Goal: Book appointment/travel/reservation

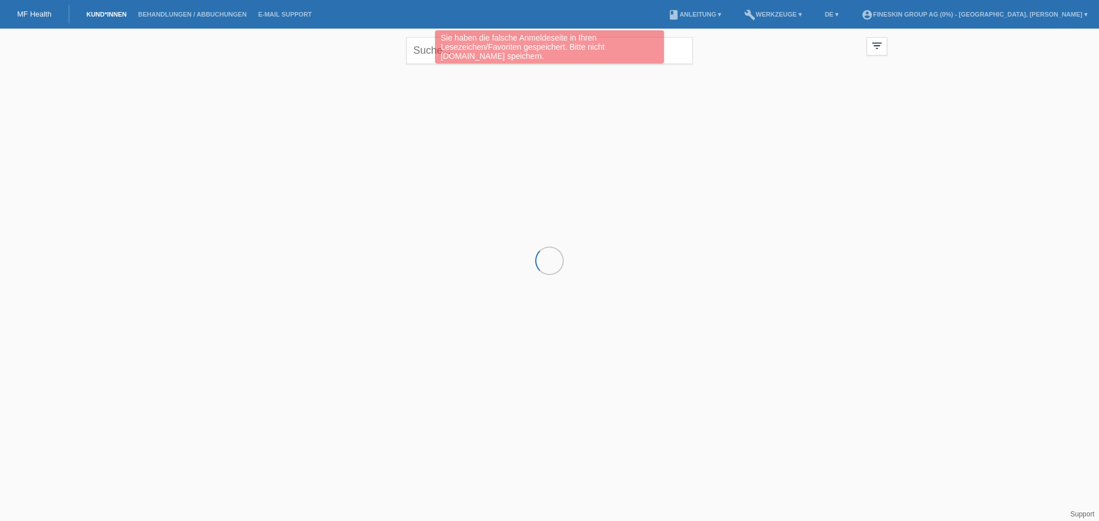
click at [422, 51] on div "Sie haben die falsche Anmeldeseite in Ihren Lesezeichen/Favoriten gespeichert. …" at bounding box center [549, 48] width 659 height 36
click at [429, 46] on div "Sie haben die falsche Anmeldeseite in Ihren Lesezeichen/Favoriten gespeichert. …" at bounding box center [549, 48] width 659 height 36
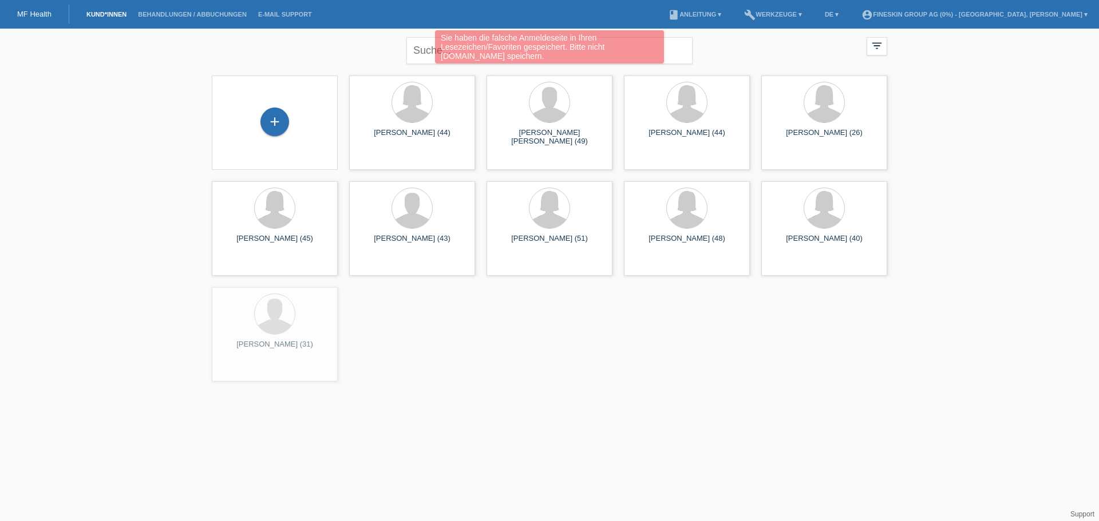
click at [422, 42] on div "Sie haben die falsche Anmeldeseite in Ihren Lesezeichen/Favoriten gespeichert. …" at bounding box center [549, 48] width 659 height 36
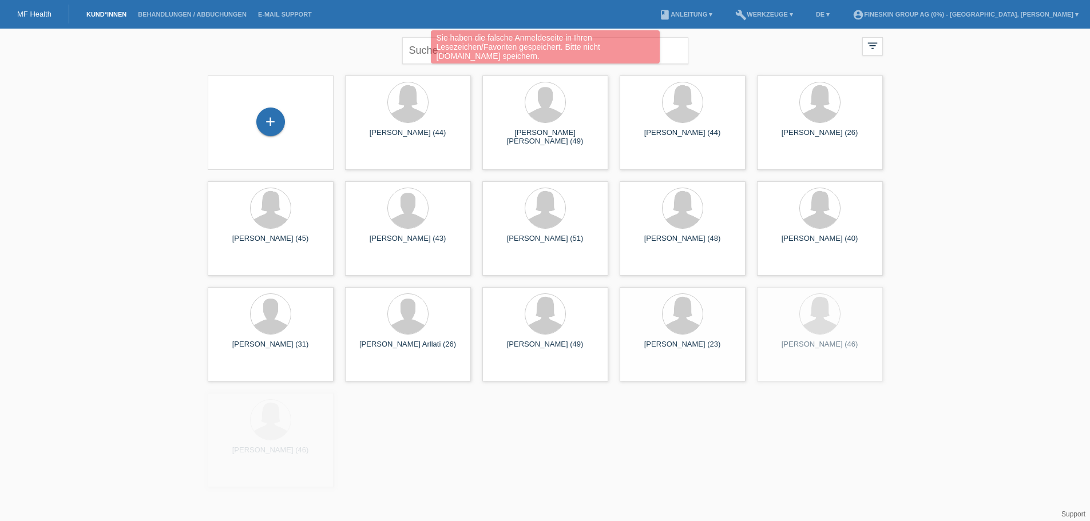
click at [429, 50] on div "Sie haben die falsche Anmeldeseite in Ihren Lesezeichen/Favoriten gespeichert. …" at bounding box center [545, 48] width 654 height 36
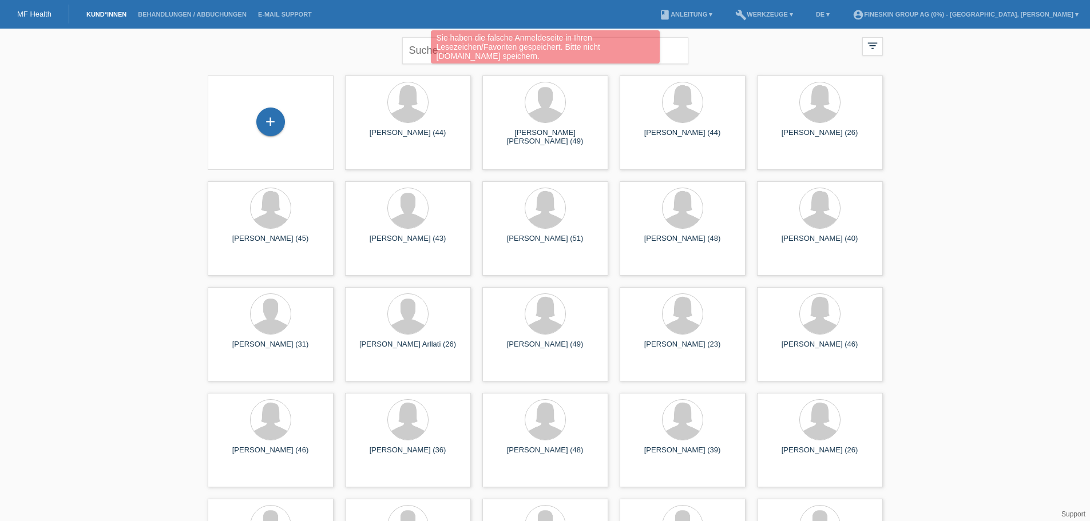
click at [694, 41] on div "Sie haben die falsche Anmeldeseite in Ihren Lesezeichen/Favoriten gespeichert. …" at bounding box center [545, 48] width 654 height 36
click at [627, 55] on div "Sie haben die falsche Anmeldeseite in Ihren Lesezeichen/Favoriten gespeichert. …" at bounding box center [545, 46] width 229 height 33
click at [665, 50] on div "Sie haben die falsche Anmeldeseite in Ihren Lesezeichen/Favoriten gespeichert. …" at bounding box center [545, 48] width 654 height 36
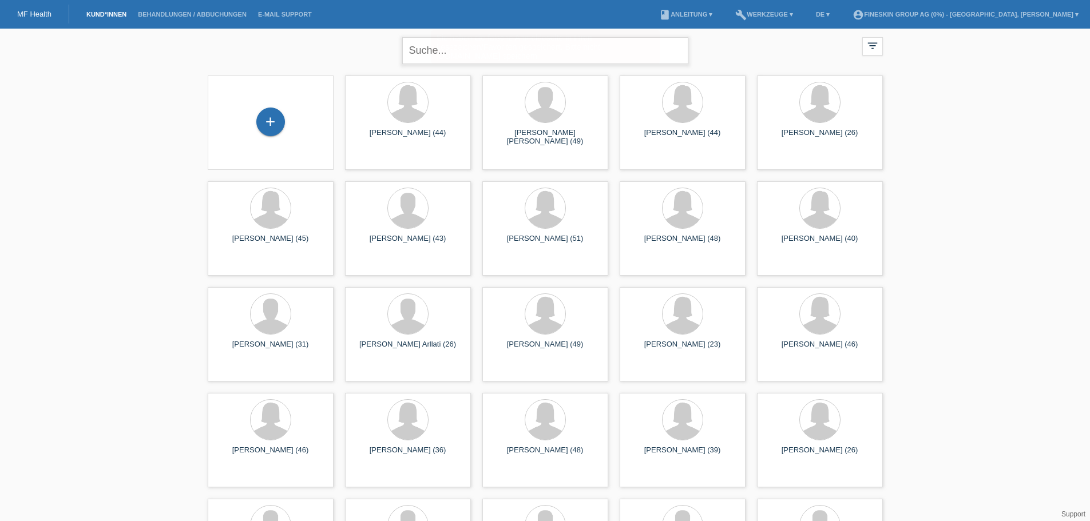
click at [573, 43] on input "text" at bounding box center [545, 50] width 286 height 27
type input "de vries"
click at [503, 51] on input "de vries" at bounding box center [545, 50] width 286 height 27
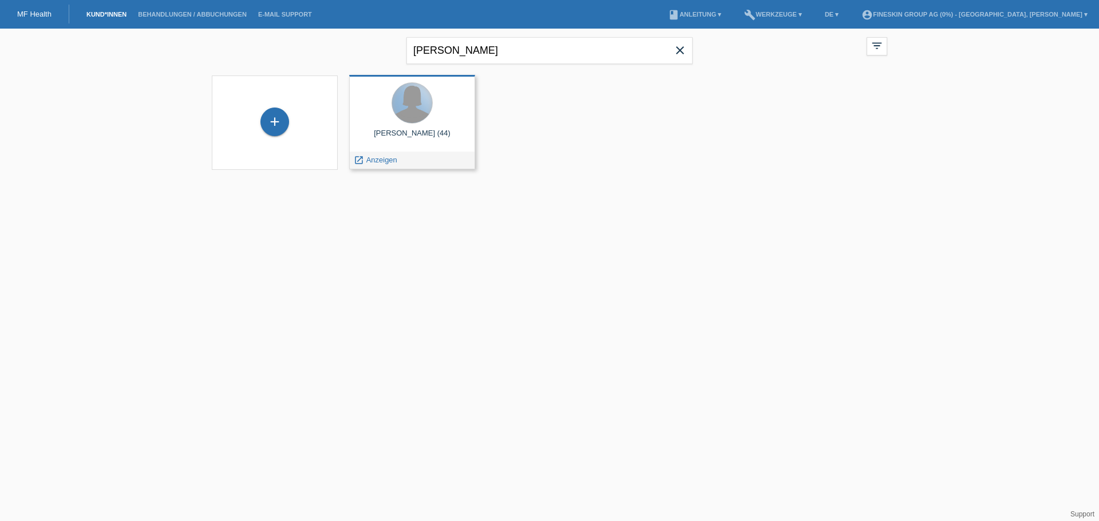
click at [422, 104] on div at bounding box center [412, 103] width 40 height 40
click at [386, 159] on span "Anzeigen" at bounding box center [381, 160] width 31 height 9
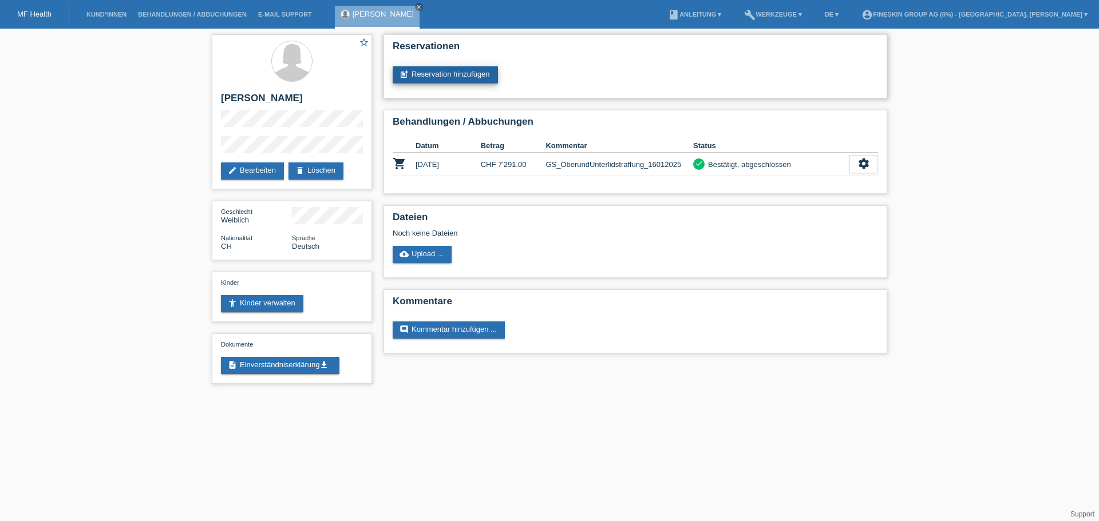
click at [424, 72] on link "post_add Reservation hinzufügen" at bounding box center [445, 74] width 105 height 17
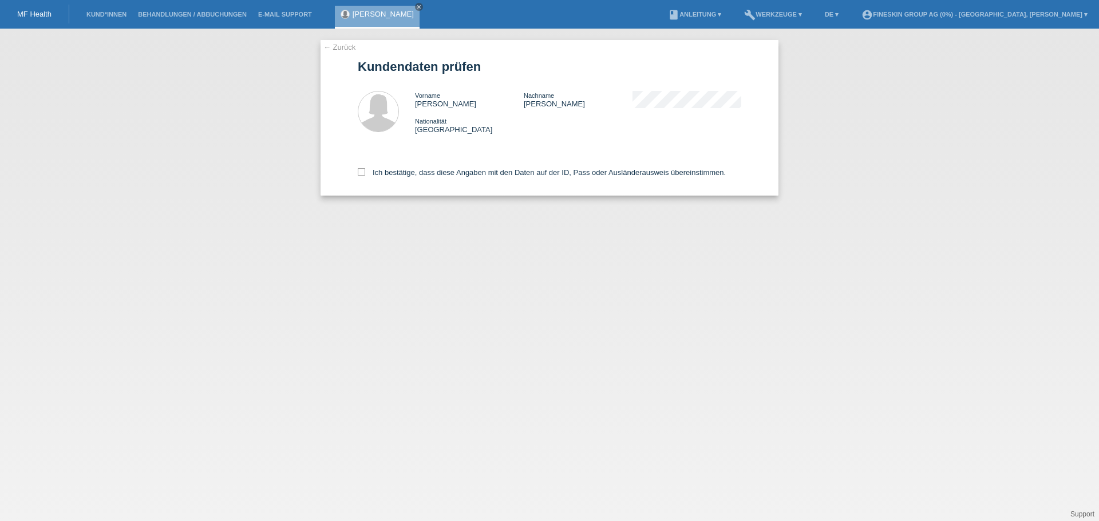
click at [361, 177] on div "Ich bestätige, dass diese Angaben mit den Daten auf der ID, Pass oder Ausländer…" at bounding box center [549, 170] width 383 height 50
click at [363, 170] on icon at bounding box center [361, 171] width 7 height 7
click at [363, 170] on input "Ich bestätige, dass diese Angaben mit den Daten auf der ID, Pass oder Ausländer…" at bounding box center [361, 171] width 7 height 7
checkbox input "true"
